Goal: Information Seeking & Learning: Learn about a topic

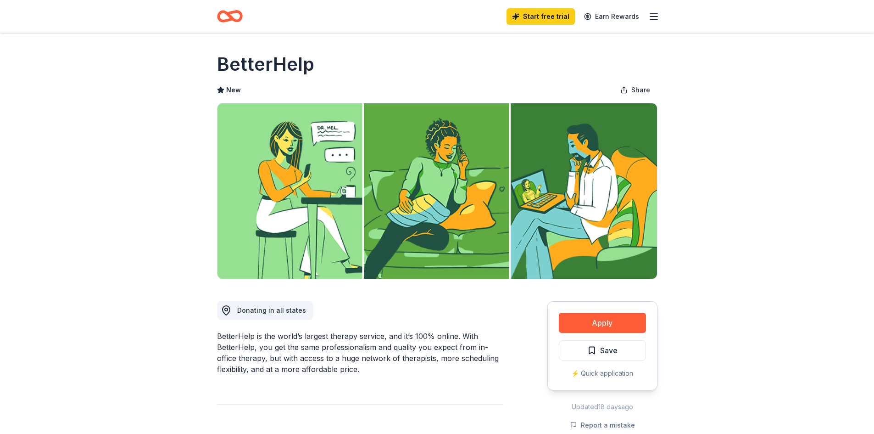
click at [609, 373] on div "⚡️ Quick application" at bounding box center [602, 373] width 87 height 11
click at [654, 17] on line "button" at bounding box center [653, 17] width 7 height 0
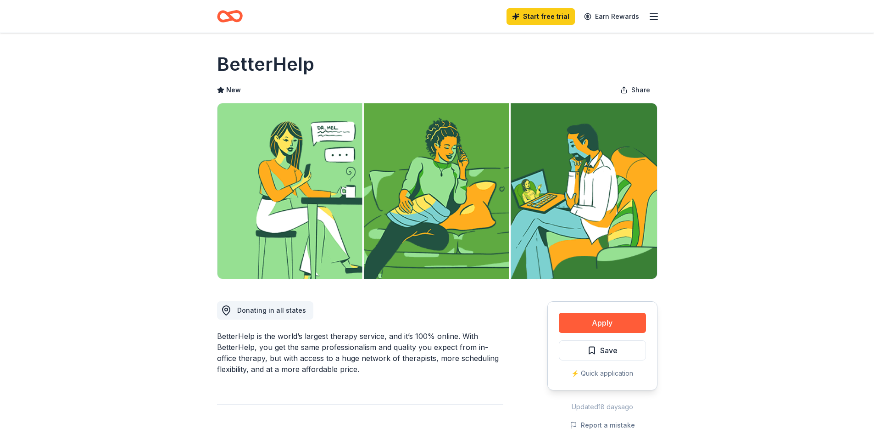
click at [246, 66] on h1 "BetterHelp" at bounding box center [265, 64] width 97 height 26
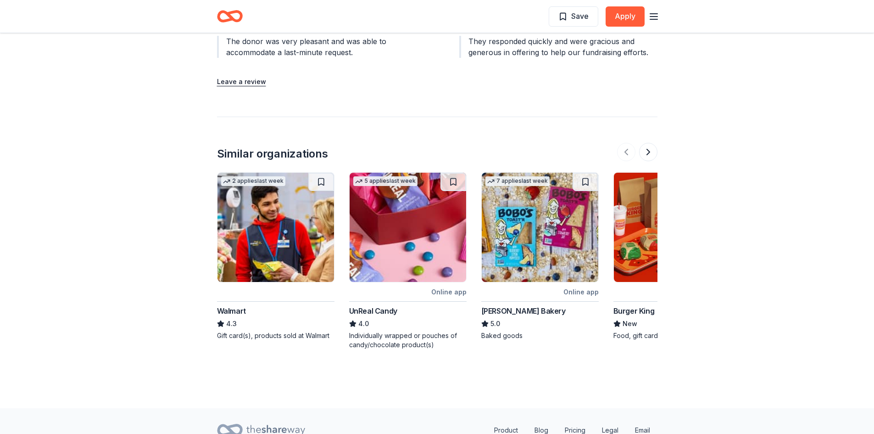
scroll to position [1142, 0]
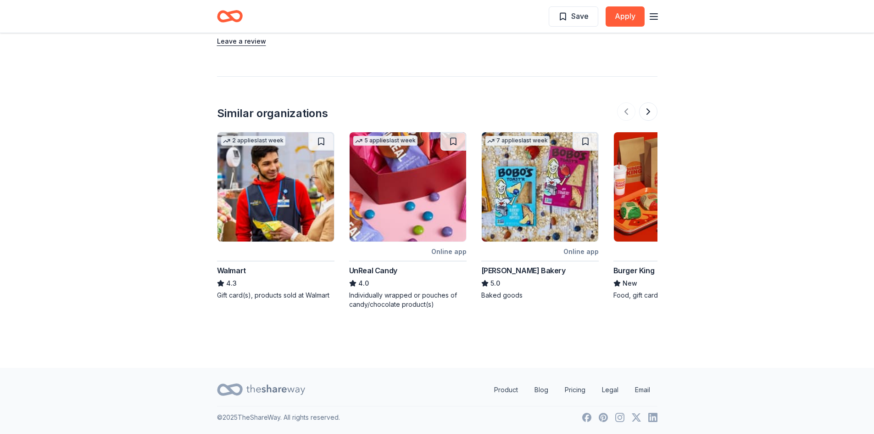
click at [273, 388] on icon at bounding box center [275, 389] width 59 height 10
click at [251, 389] on icon at bounding box center [275, 389] width 59 height 10
click at [298, 385] on icon at bounding box center [275, 389] width 59 height 19
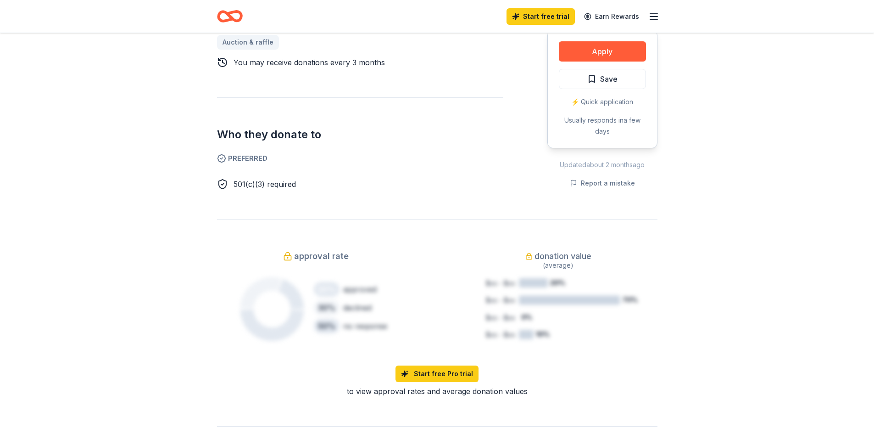
scroll to position [453, 0]
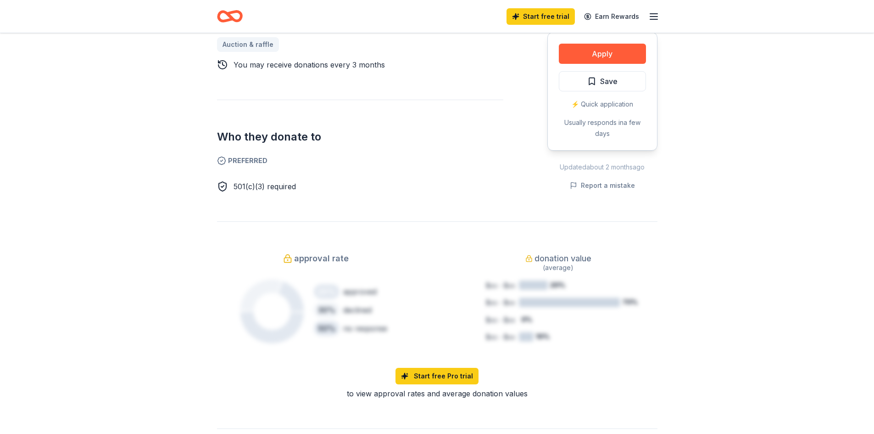
click at [651, 16] on icon "button" at bounding box center [653, 16] width 11 height 11
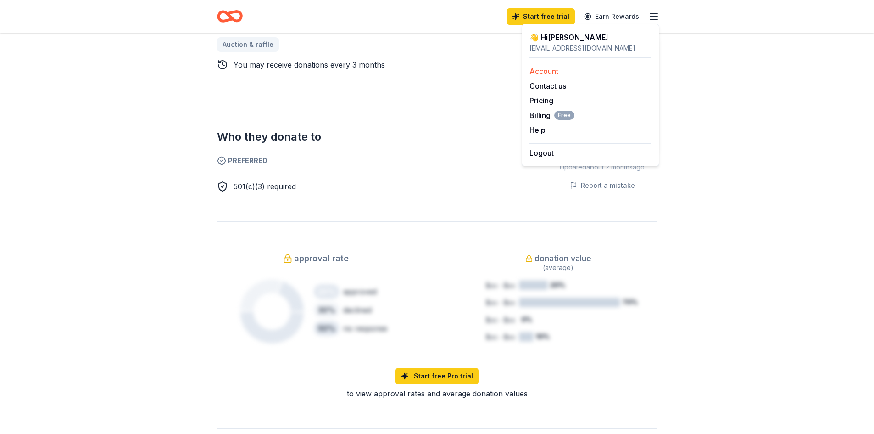
click at [541, 70] on link "Account" at bounding box center [543, 71] width 29 height 9
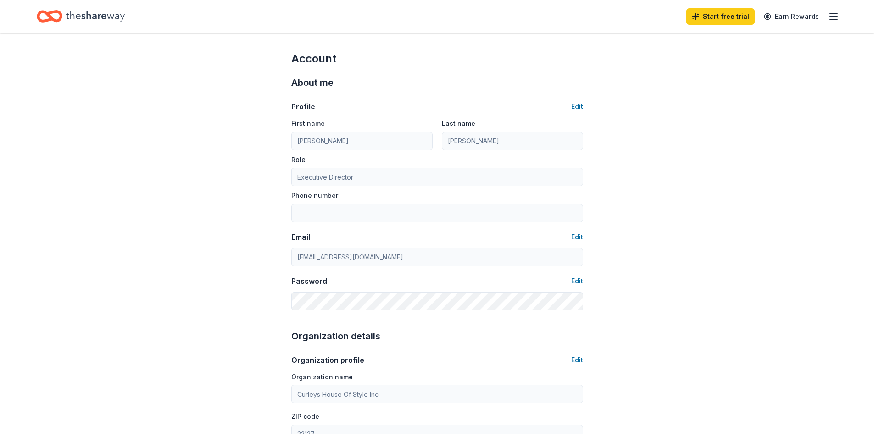
click at [101, 10] on icon "Home" at bounding box center [95, 16] width 59 height 19
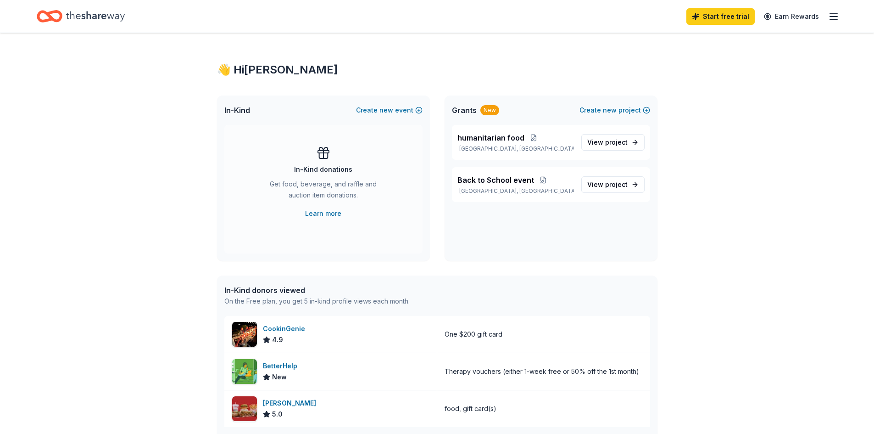
click at [835, 17] on line "button" at bounding box center [833, 17] width 7 height 0
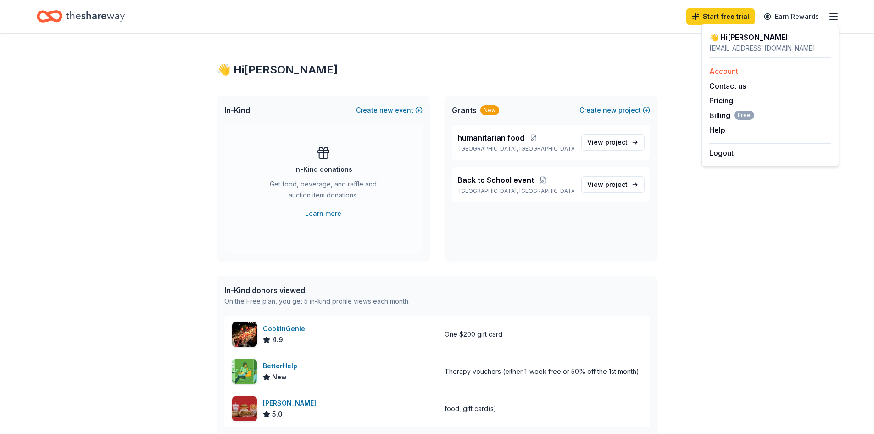
click at [713, 73] on link "Account" at bounding box center [723, 71] width 29 height 9
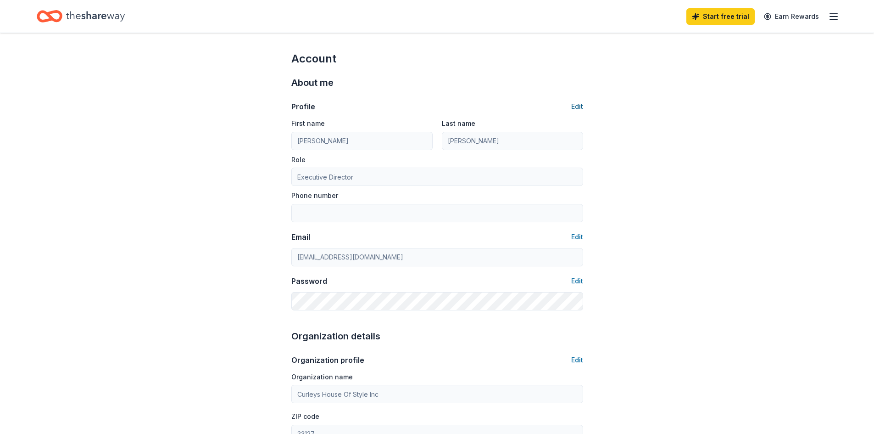
click at [572, 108] on button "Edit" at bounding box center [577, 106] width 12 height 11
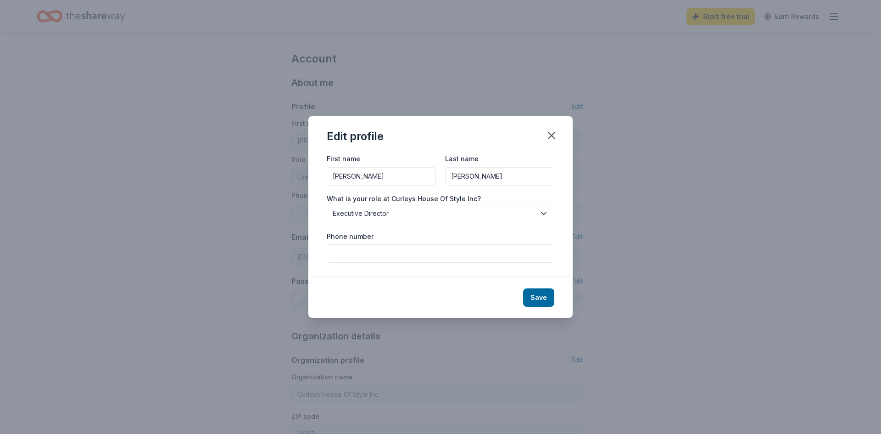
click at [342, 256] on input "Phone number" at bounding box center [441, 253] width 228 height 18
type input "3057599805"
click at [536, 294] on button "Save" at bounding box center [538, 297] width 31 height 18
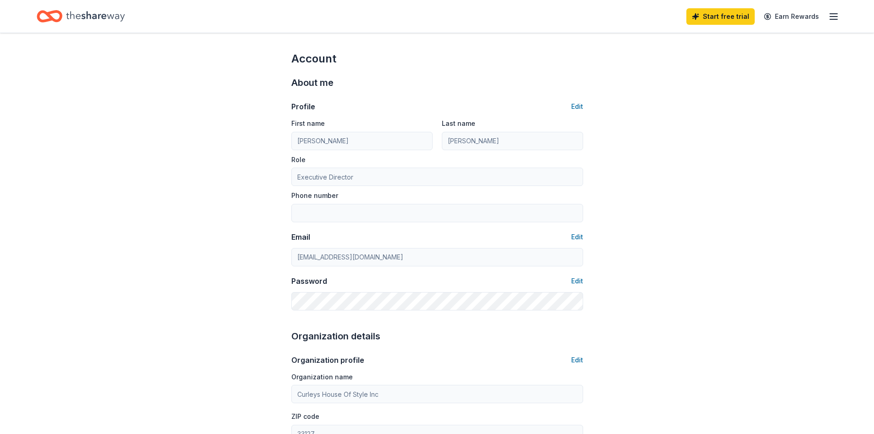
click at [94, 16] on icon "Home" at bounding box center [95, 16] width 59 height 19
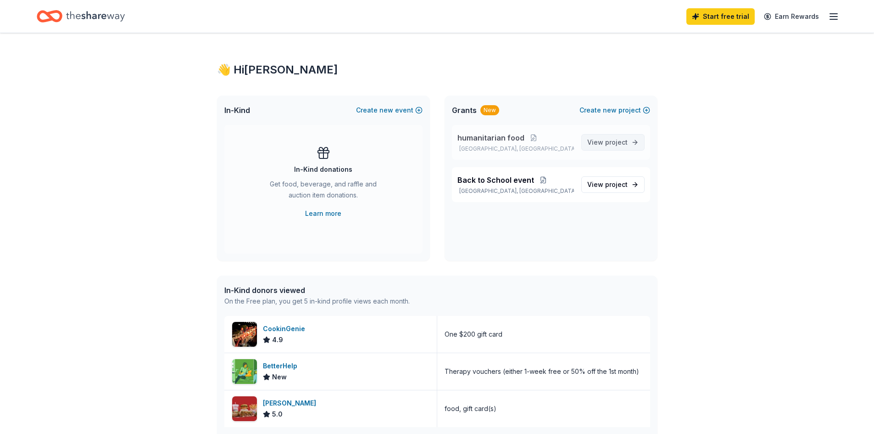
click at [614, 143] on span "project" at bounding box center [616, 142] width 22 height 8
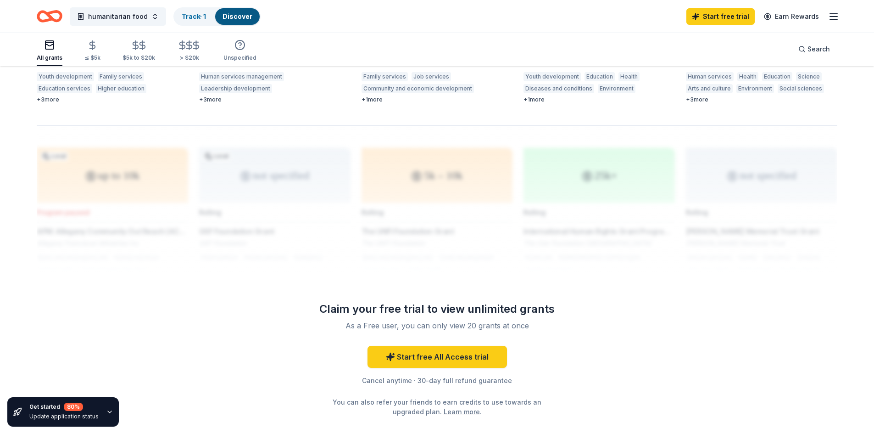
scroll to position [688, 0]
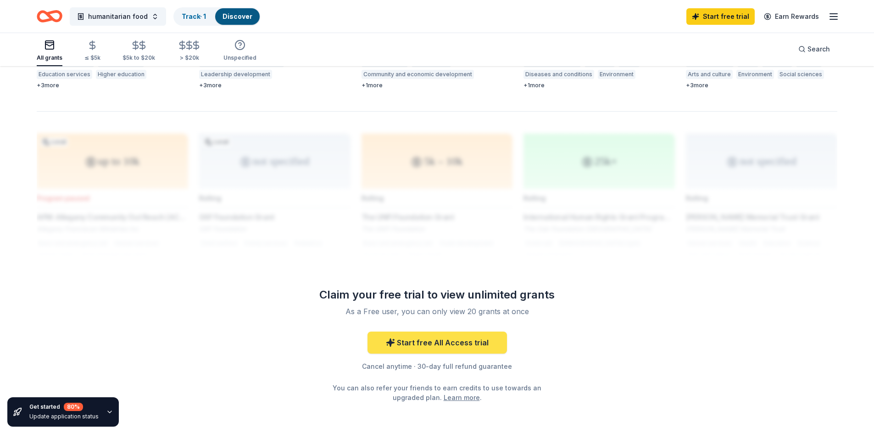
click at [447, 334] on link "Start free All Access trial" at bounding box center [437, 342] width 139 height 22
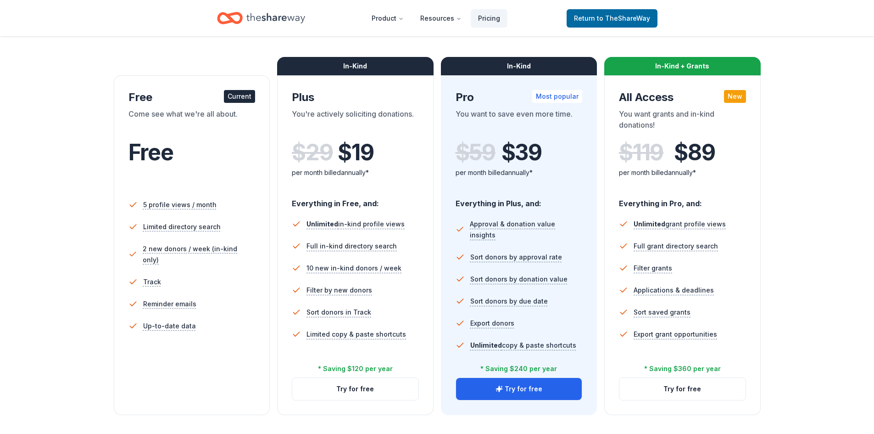
scroll to position [138, 0]
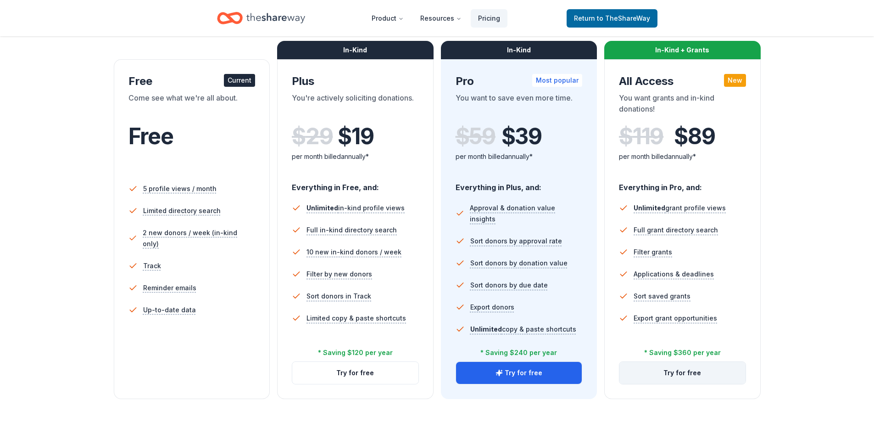
click at [690, 374] on button "Try for free" at bounding box center [682, 373] width 126 height 22
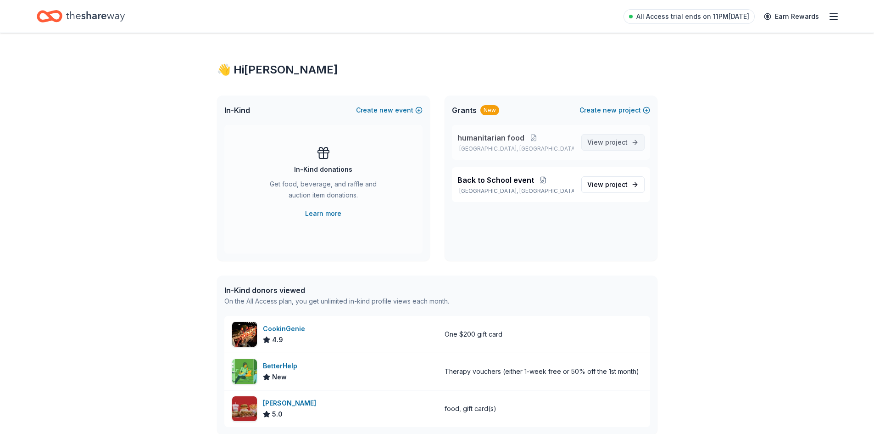
click at [608, 142] on span "project" at bounding box center [616, 142] width 22 height 8
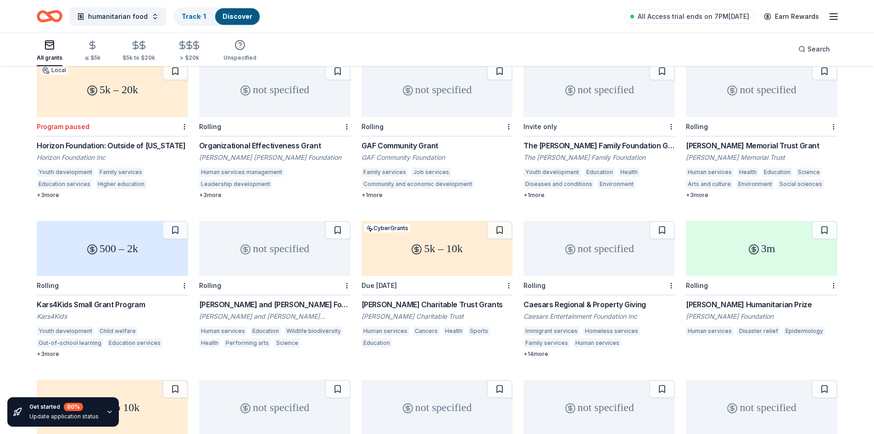
scroll to position [582, 0]
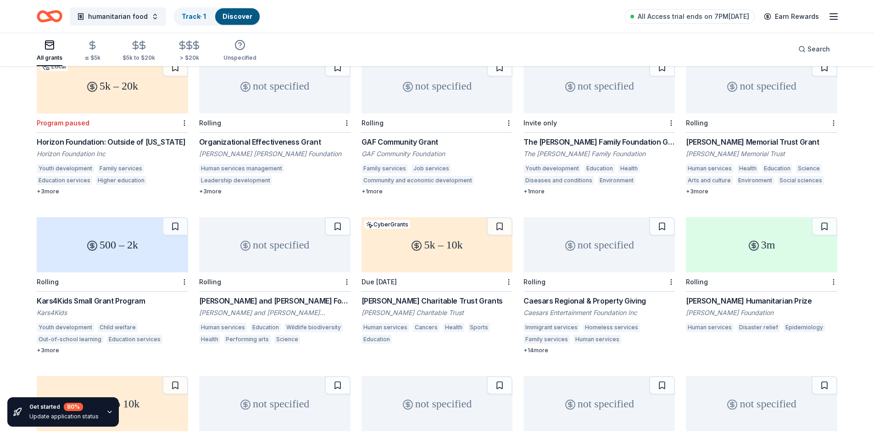
click at [710, 323] on div "Human services" at bounding box center [710, 327] width 48 height 9
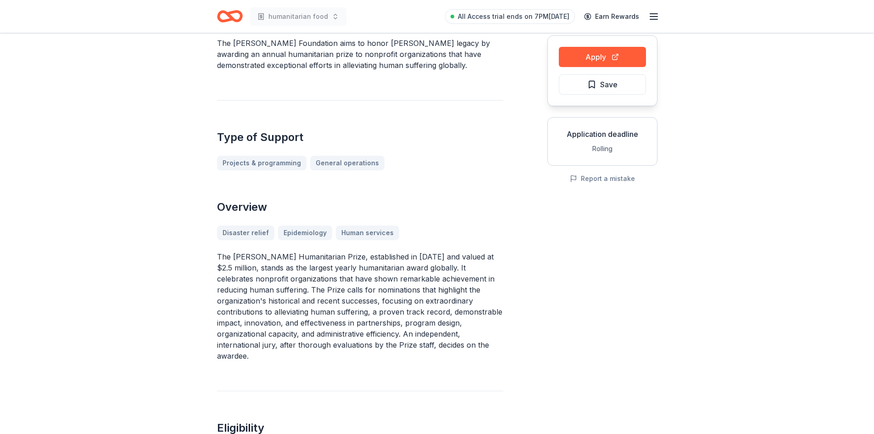
scroll to position [92, 0]
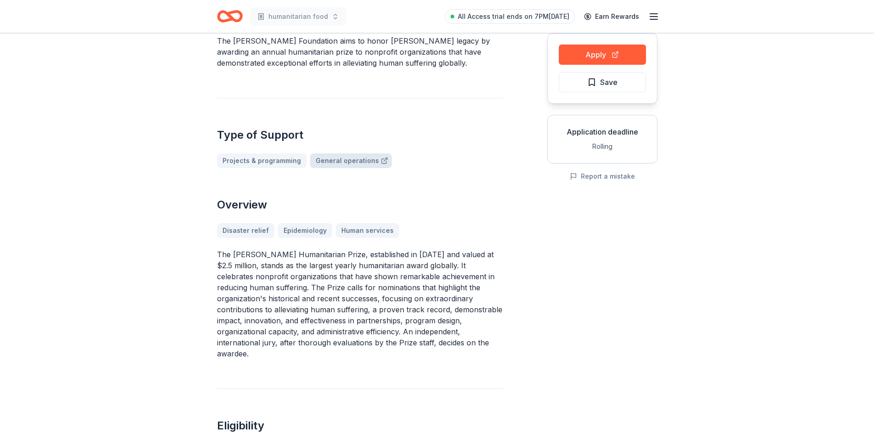
click at [361, 162] on link "General operations" at bounding box center [351, 160] width 82 height 15
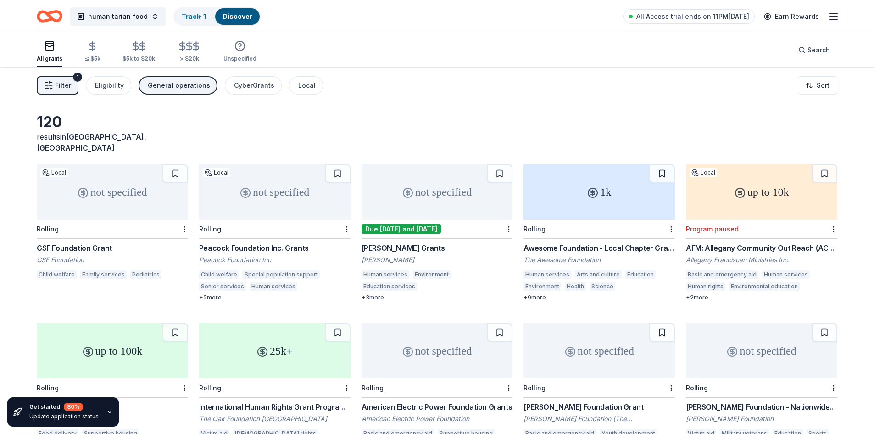
click at [156, 89] on div "General operations" at bounding box center [179, 85] width 62 height 11
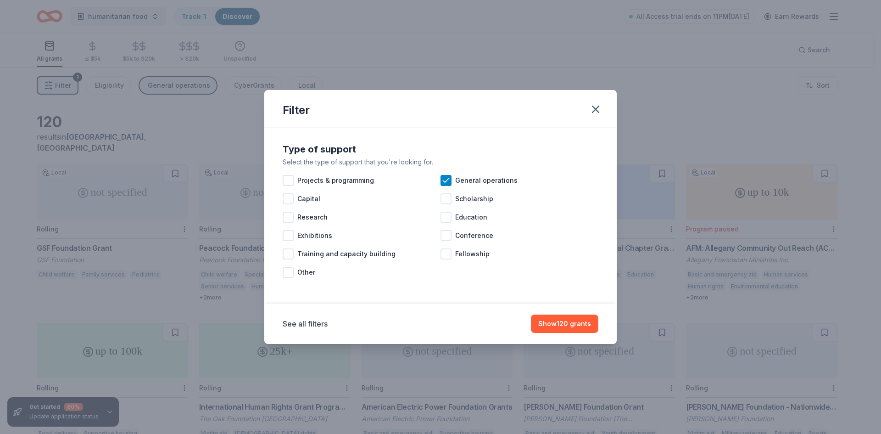
click at [106, 87] on div "Filter Type of support Select the type of support that you're looking for. Proj…" at bounding box center [440, 217] width 881 height 434
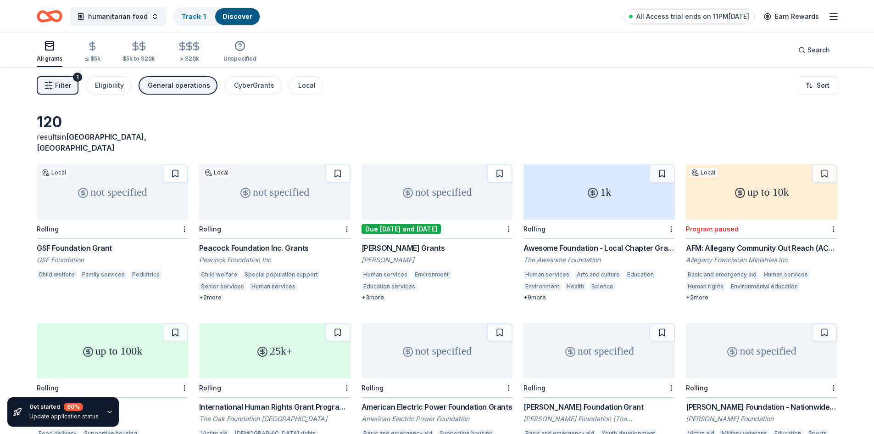
click at [106, 87] on div "Eligibility" at bounding box center [109, 85] width 29 height 11
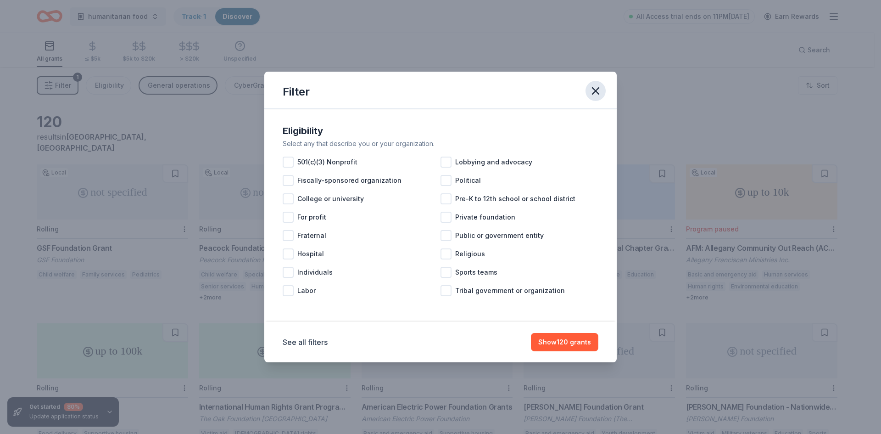
click at [593, 92] on icon "button" at bounding box center [595, 90] width 13 height 13
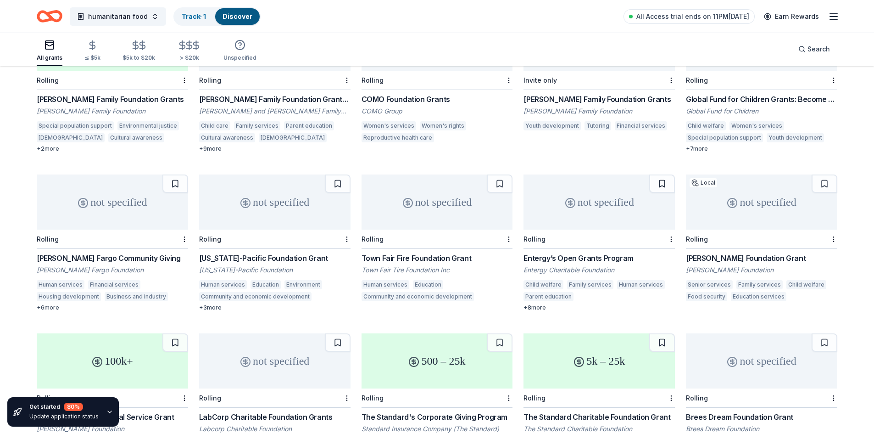
scroll to position [1147, 0]
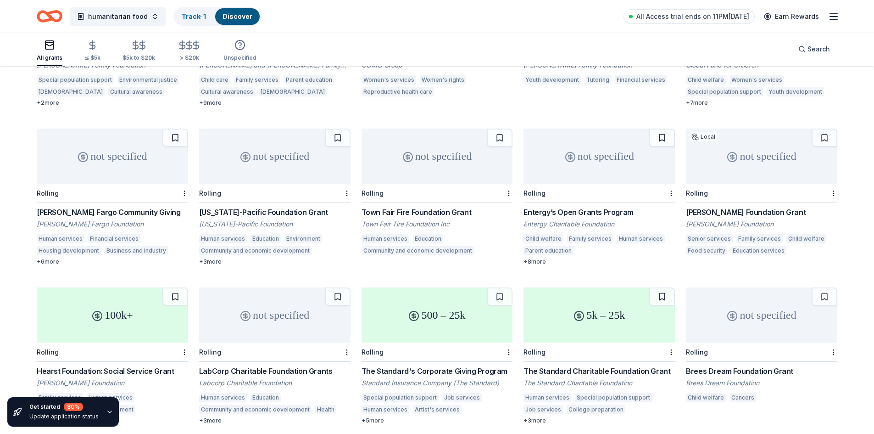
click at [700, 393] on div "Child welfare" at bounding box center [706, 397] width 40 height 9
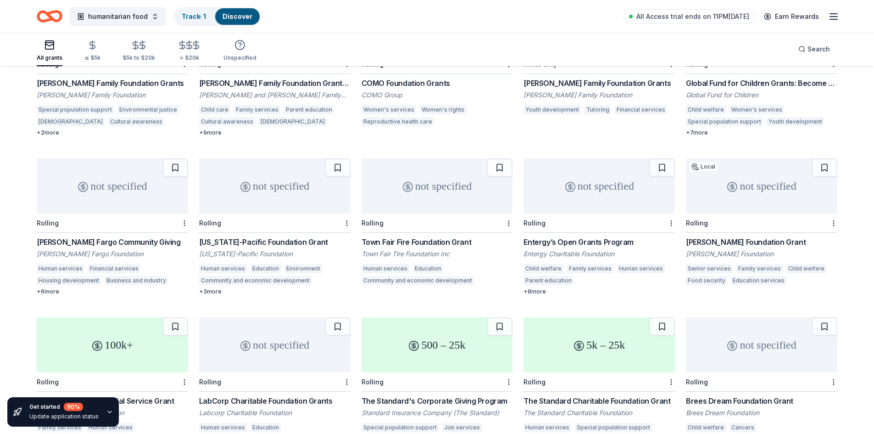
scroll to position [1101, 0]
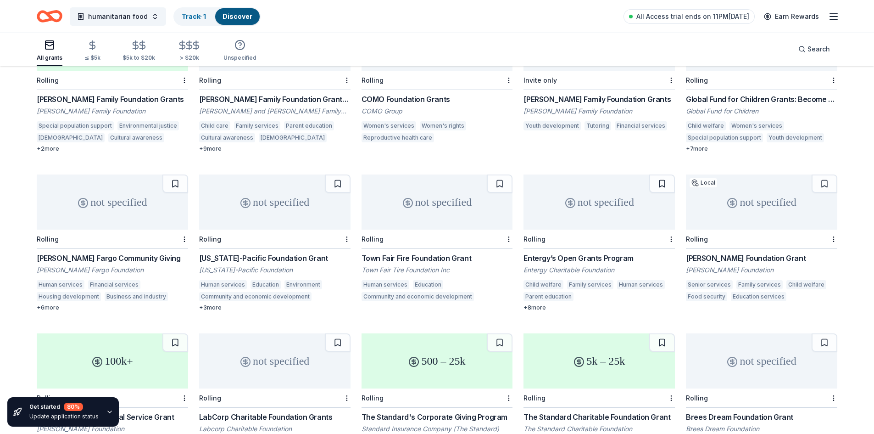
click at [398, 208] on div "not specified" at bounding box center [437, 201] width 151 height 55
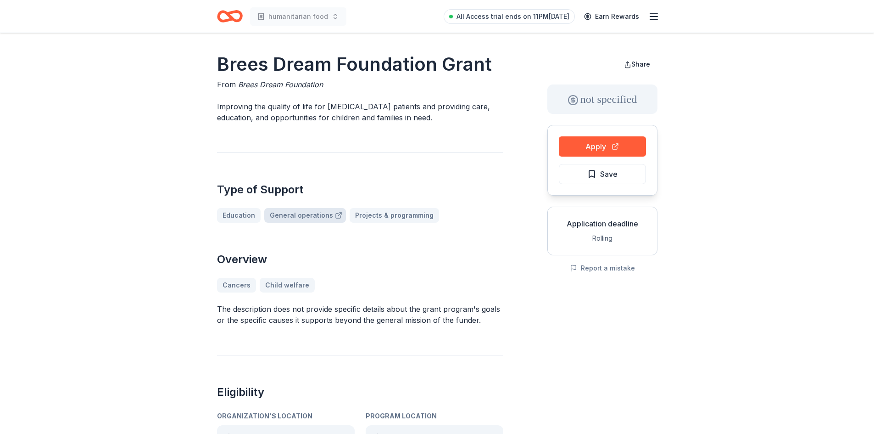
click at [304, 215] on link "General operations" at bounding box center [305, 215] width 82 height 15
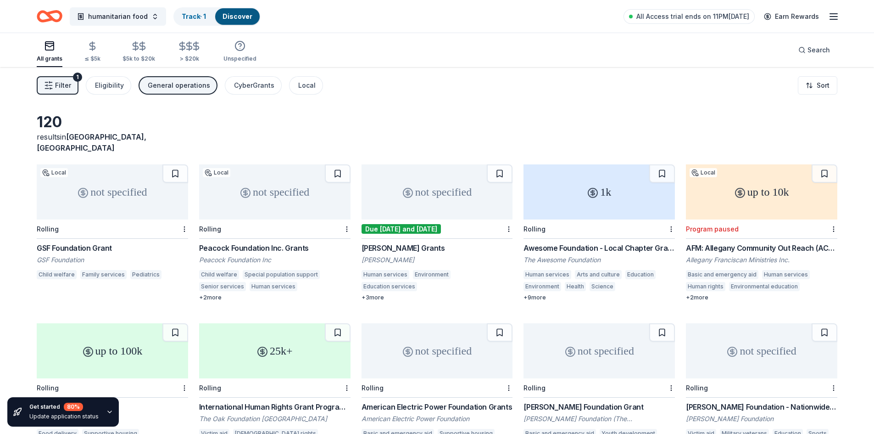
click at [82, 242] on div "GSF Foundation Grant" at bounding box center [112, 247] width 151 height 11
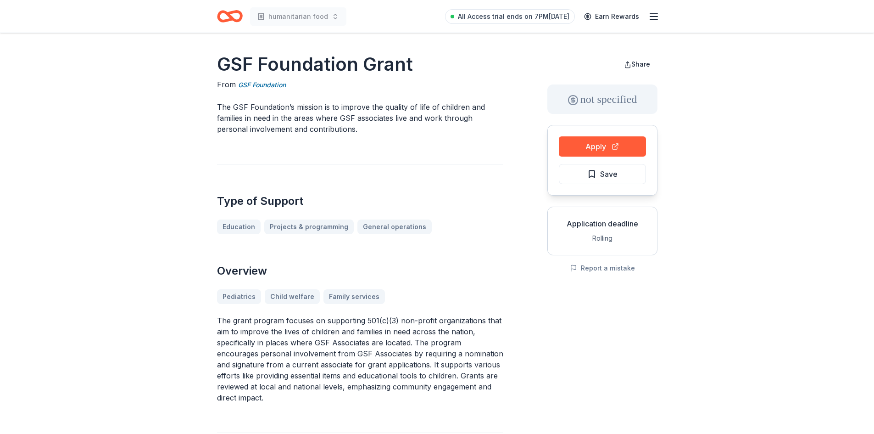
click at [234, 16] on icon "Home" at bounding box center [230, 17] width 26 height 22
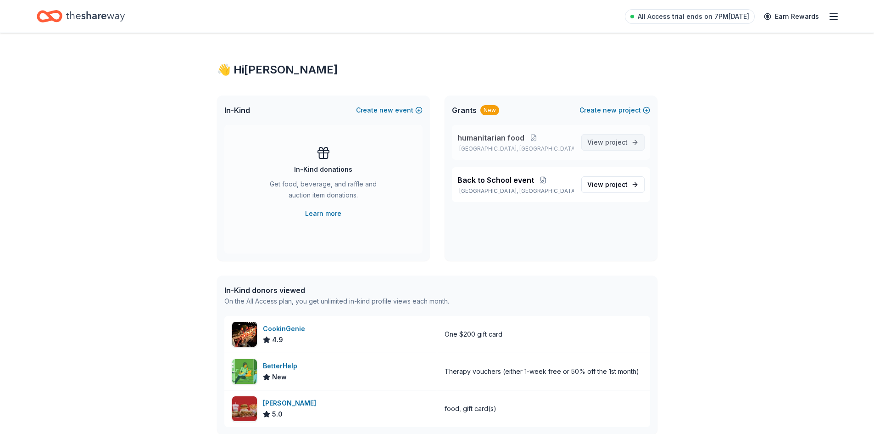
click at [613, 139] on span "project" at bounding box center [616, 142] width 22 height 8
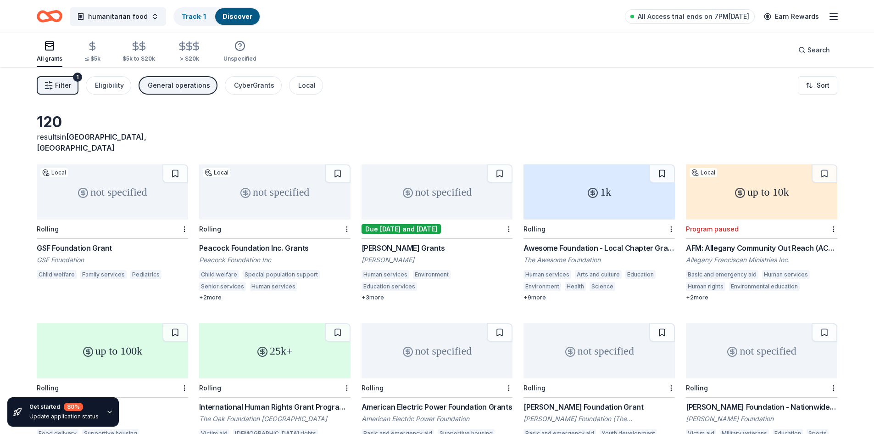
click at [80, 242] on div "GSF Foundation Grant" at bounding box center [112, 247] width 151 height 11
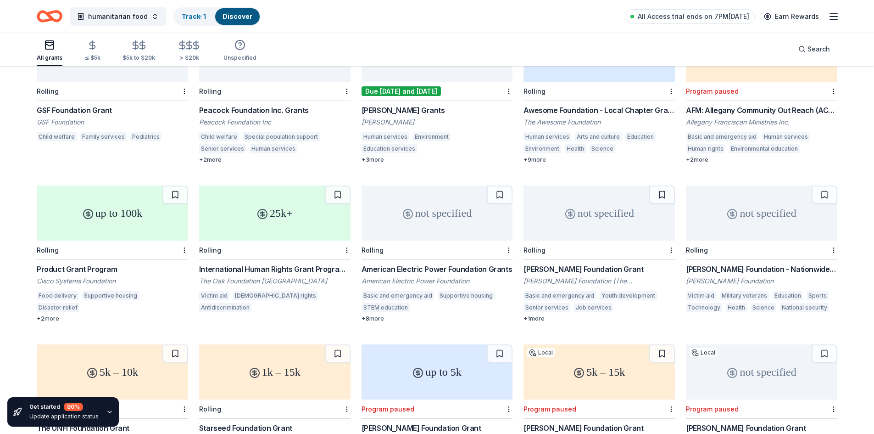
scroll to position [92, 0]
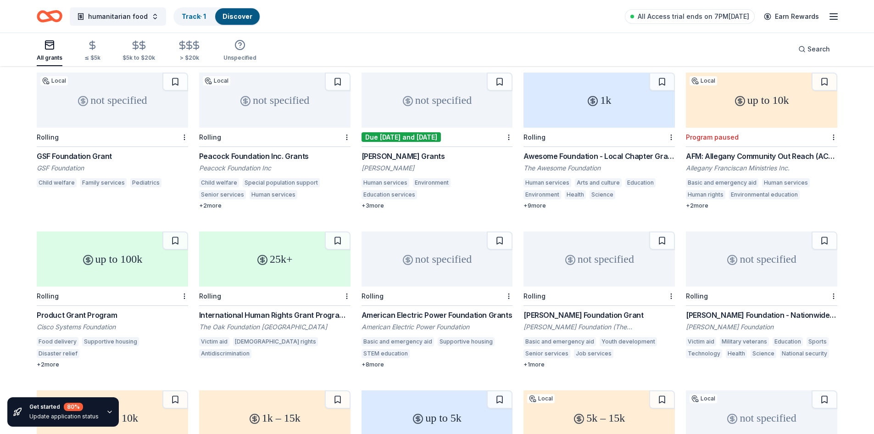
click at [401, 99] on div "not specified" at bounding box center [437, 99] width 151 height 55
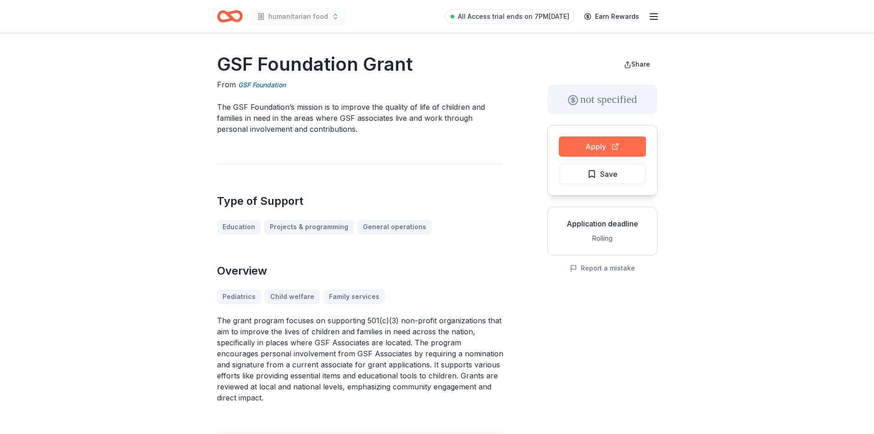
click at [589, 145] on button "Apply" at bounding box center [602, 146] width 87 height 20
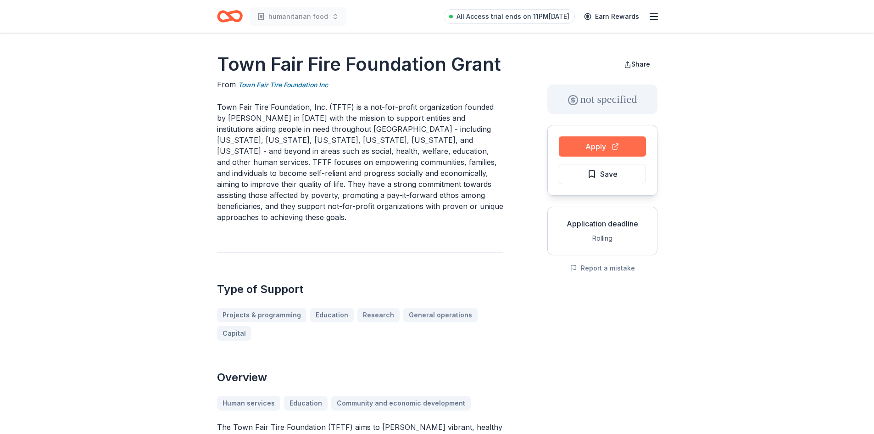
click at [594, 146] on button "Apply" at bounding box center [602, 146] width 87 height 20
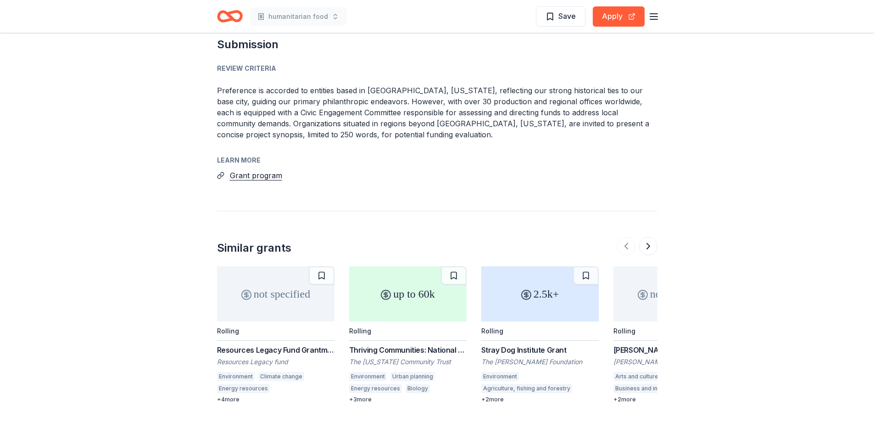
scroll to position [1285, 0]
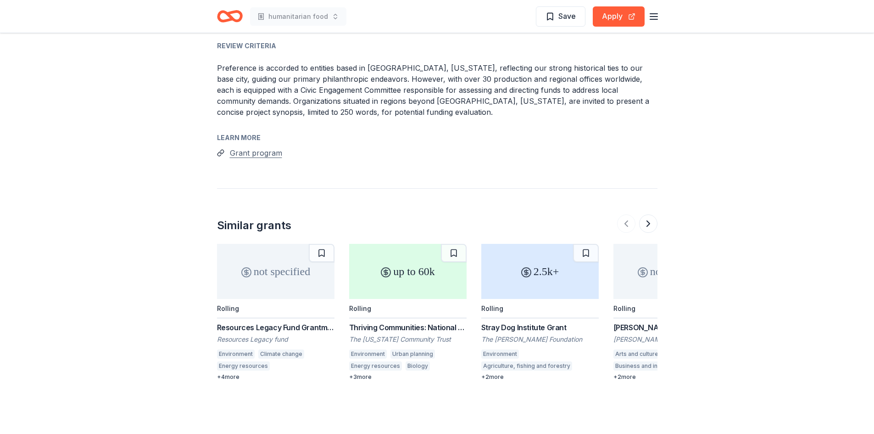
click at [267, 147] on button "Grant program" at bounding box center [256, 153] width 52 height 12
